Goal: Information Seeking & Learning: Obtain resource

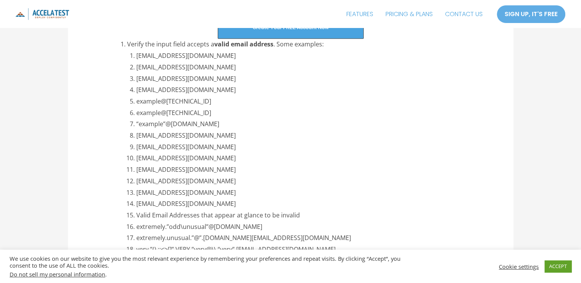
scroll to position [964, 0]
click at [215, 68] on li "[EMAIL_ADDRESS][DOMAIN_NAME]" at bounding box center [304, 67] width 336 height 12
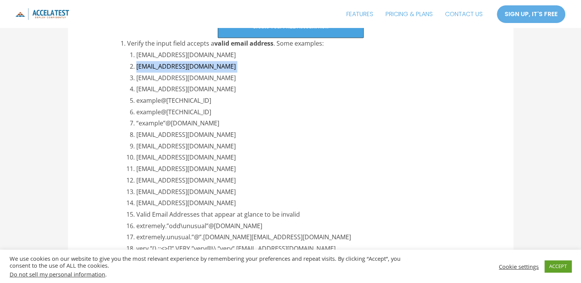
click at [215, 68] on li "[EMAIL_ADDRESS][DOMAIN_NAME]" at bounding box center [304, 67] width 336 height 12
copy ol "[EMAIL_ADDRESS][DOMAIN_NAME]"
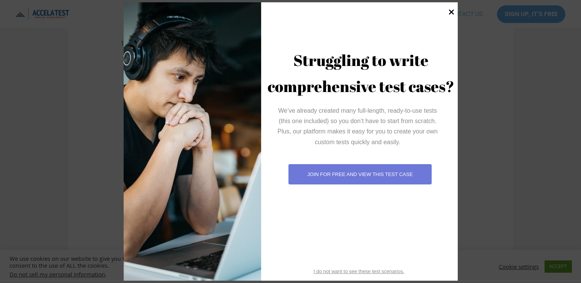
click at [453, 13] on icon at bounding box center [451, 12] width 10 height 10
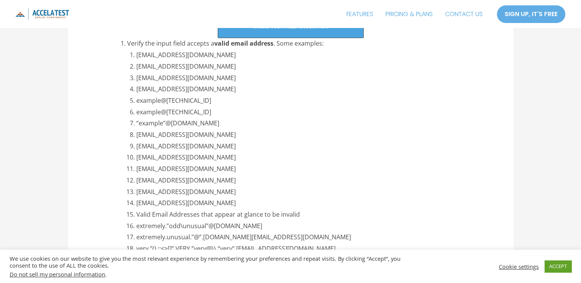
click at [161, 79] on li "[EMAIL_ADDRESS][DOMAIN_NAME]" at bounding box center [304, 79] width 336 height 12
copy ol "[EMAIL_ADDRESS][DOMAIN_NAME]"
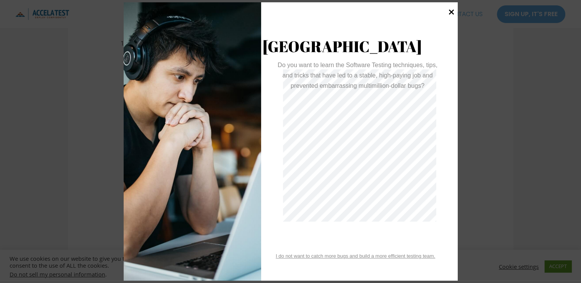
click at [450, 12] on icon at bounding box center [451, 12] width 10 height 10
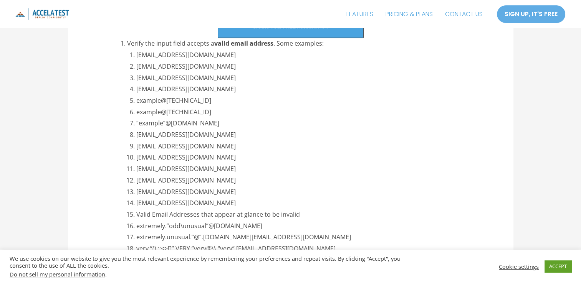
click at [185, 101] on li "example@[TECHNICAL_ID]" at bounding box center [304, 101] width 336 height 12
copy ol "example@[TECHNICAL_ID]"
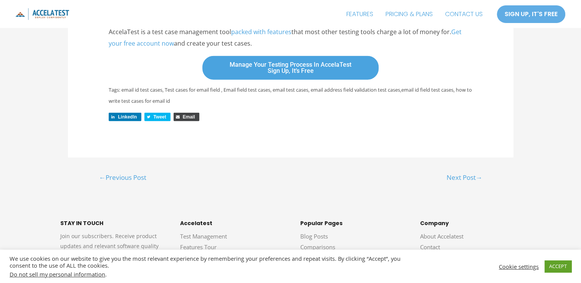
scroll to position [1987, 0]
